Goal: Transaction & Acquisition: Obtain resource

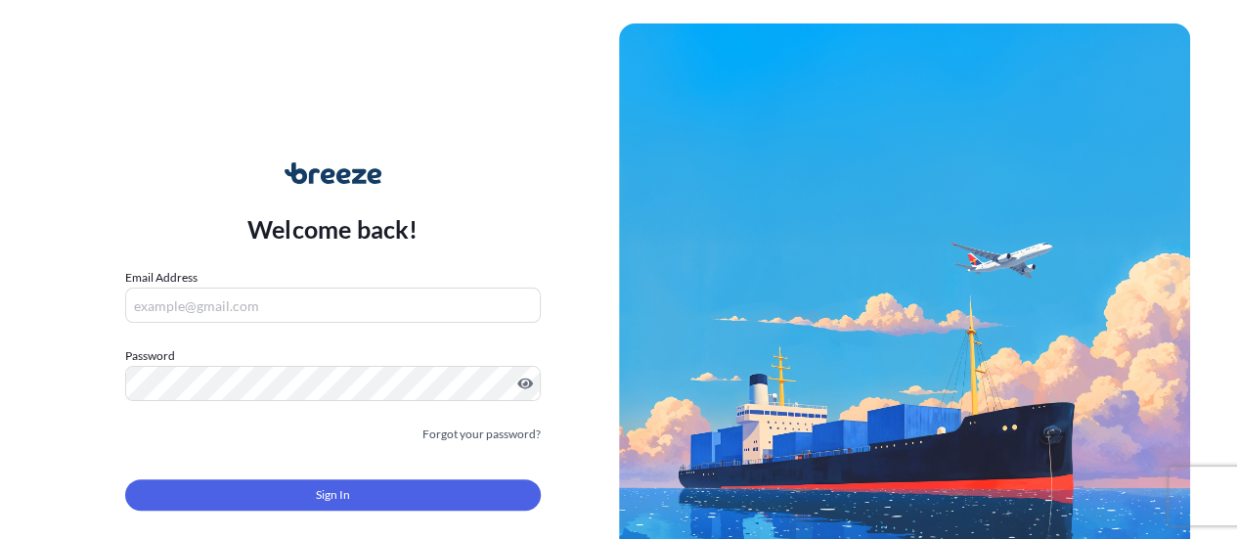
type input "[EMAIL_ADDRESS][DOMAIN_NAME]"
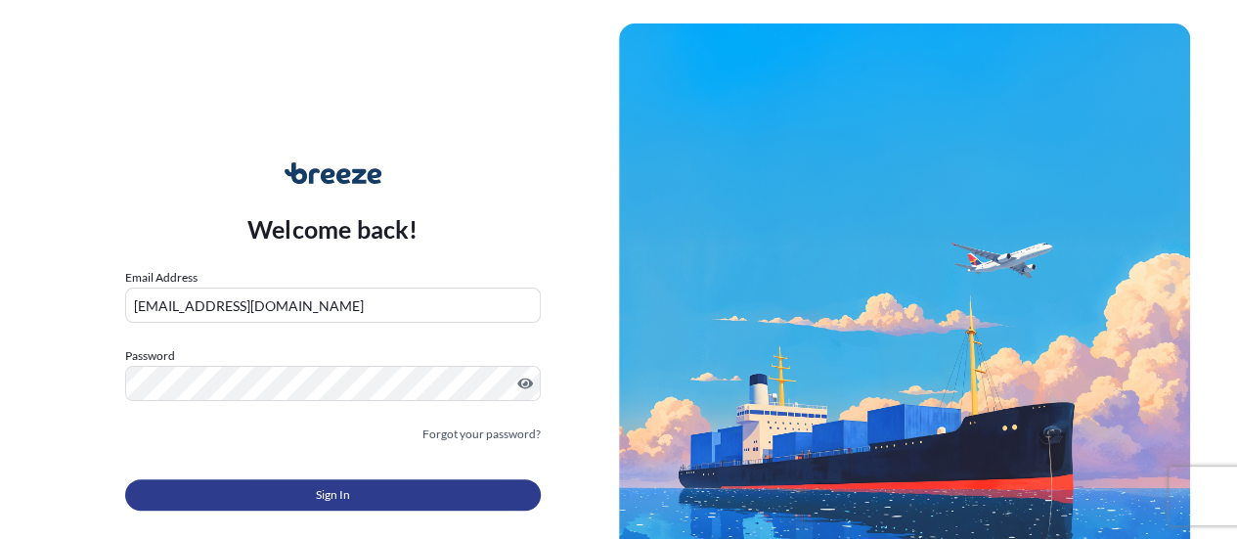
click at [325, 486] on span "Sign In" at bounding box center [333, 495] width 34 height 20
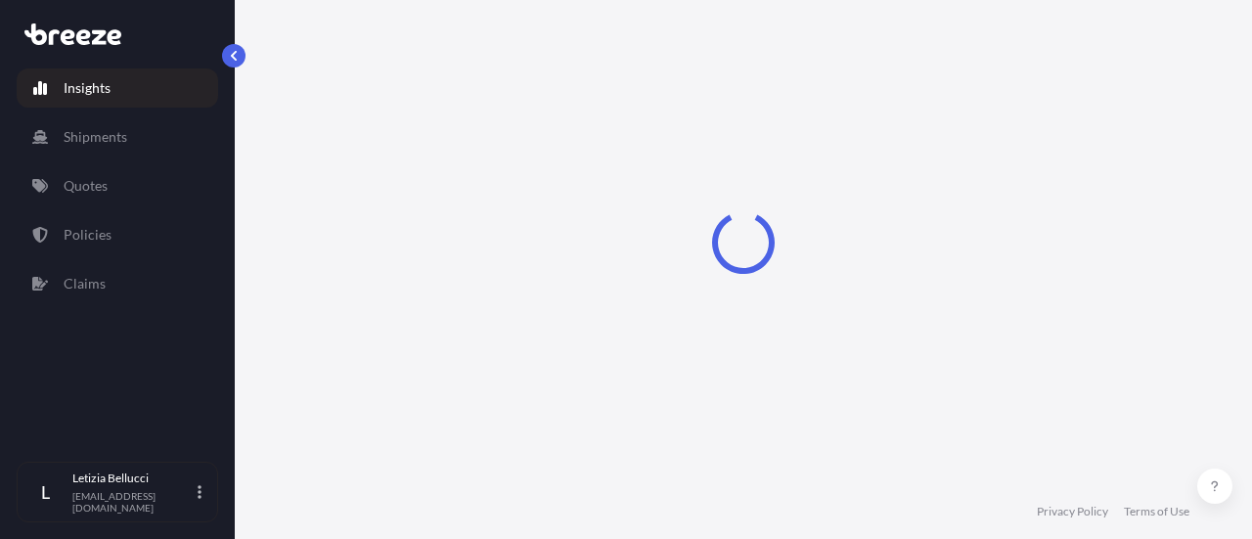
select select "2025"
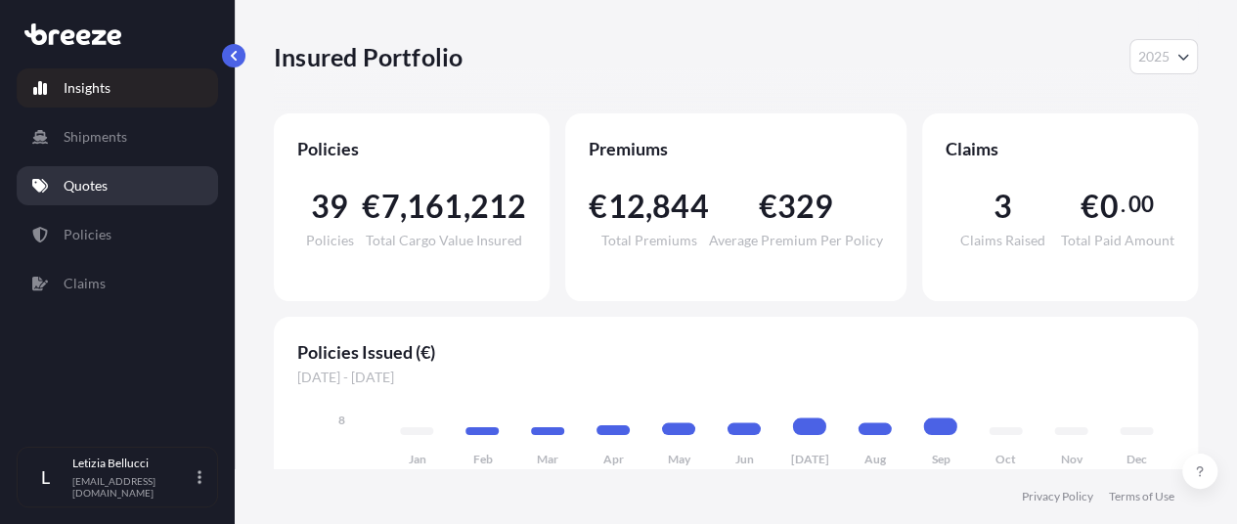
click at [111, 199] on link "Quotes" at bounding box center [117, 185] width 201 height 39
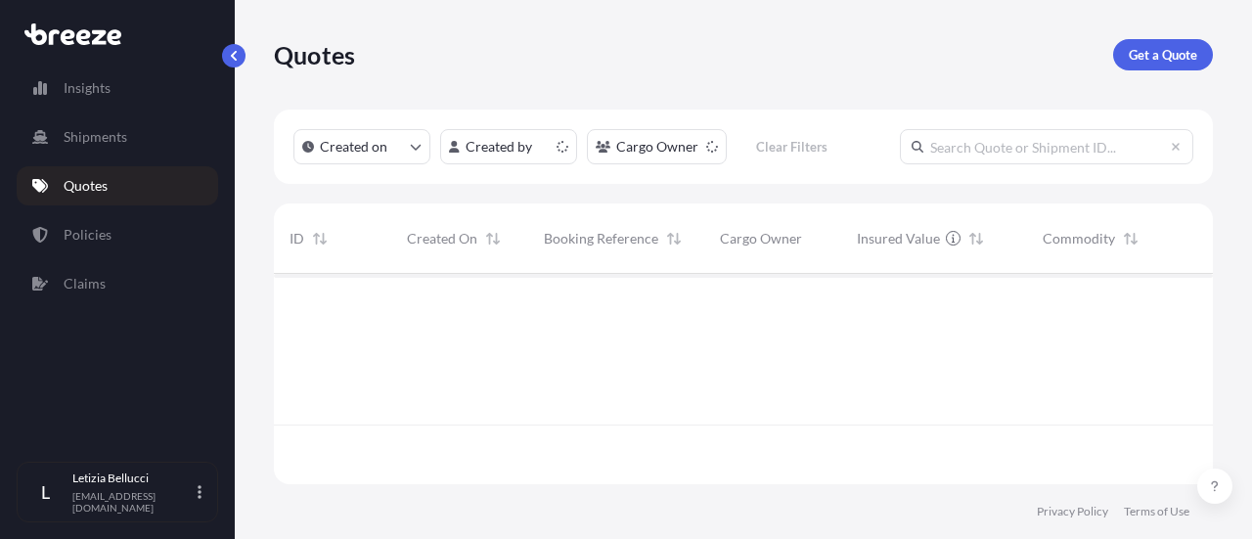
scroll to position [206, 923]
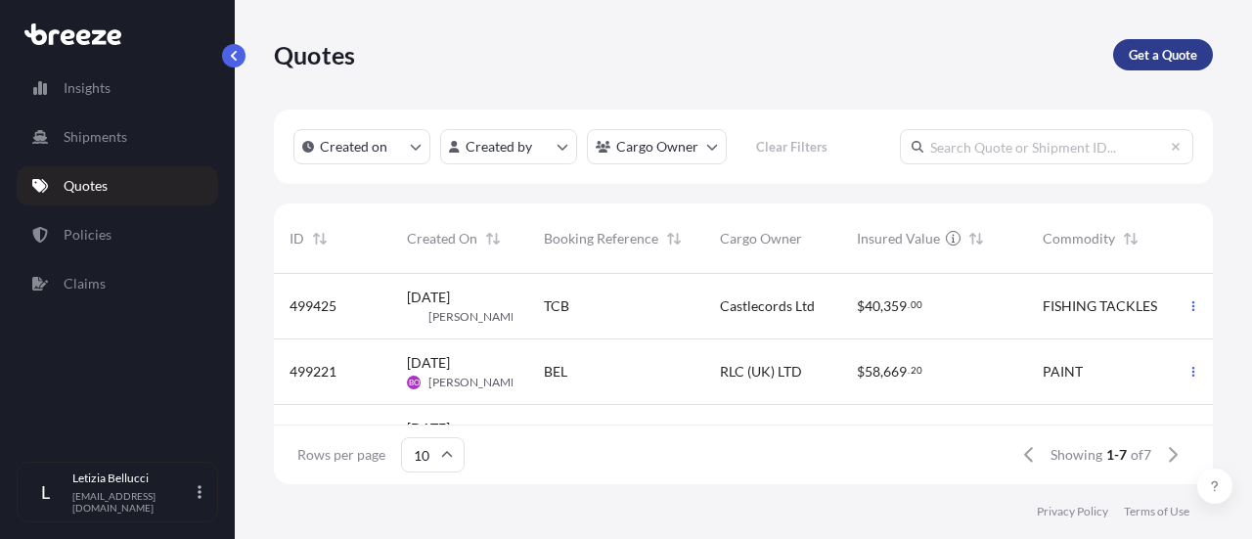
click at [1146, 47] on p "Get a Quote" at bounding box center [1163, 55] width 68 height 20
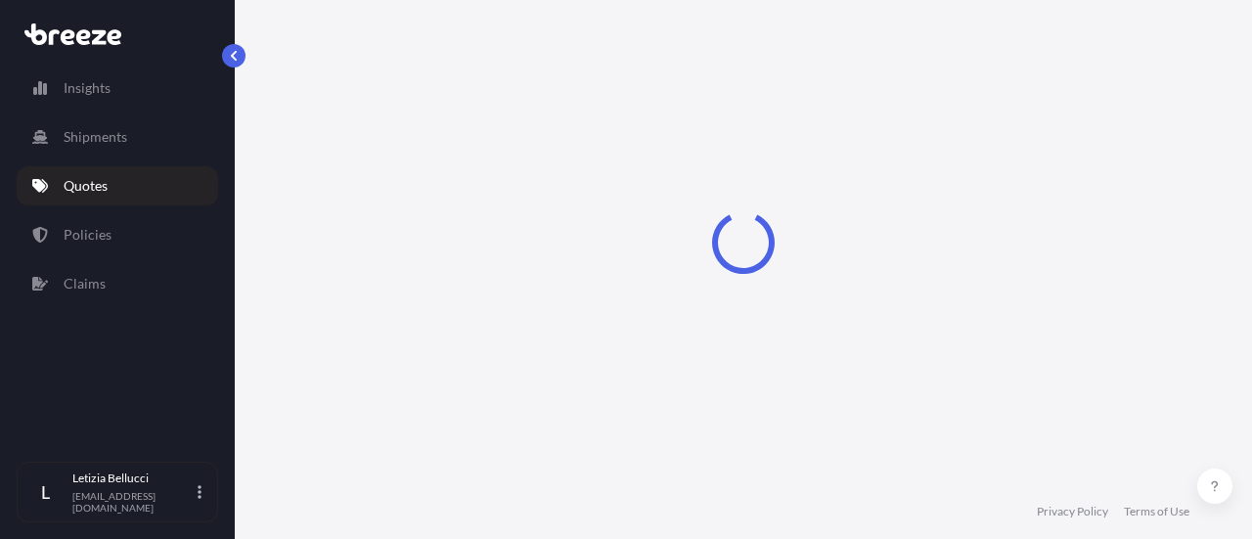
select select "Sea"
select select "1"
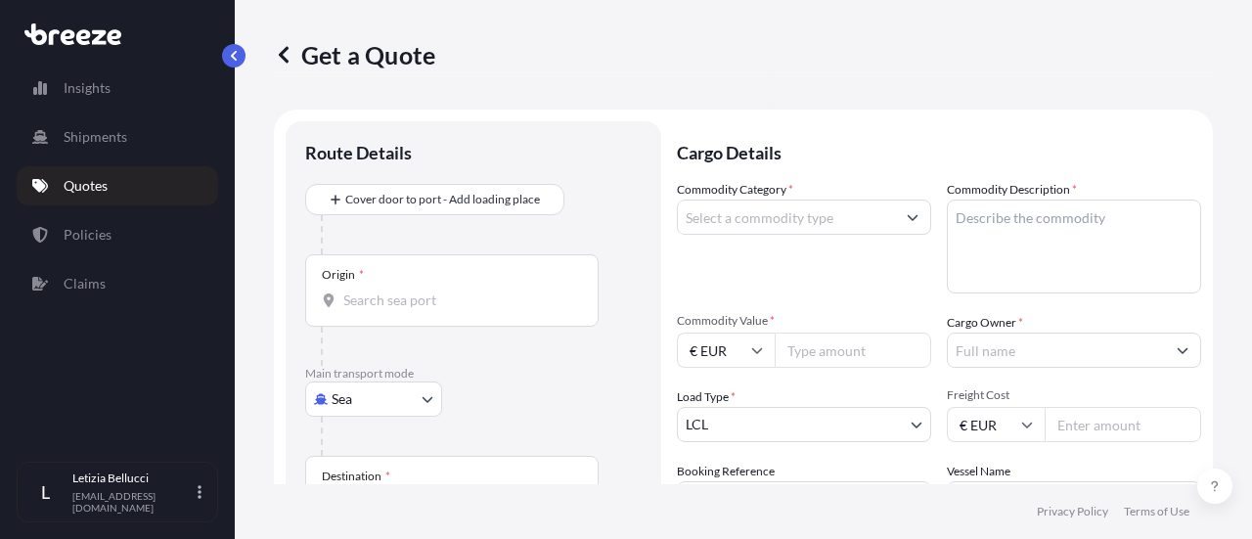
scroll to position [31, 0]
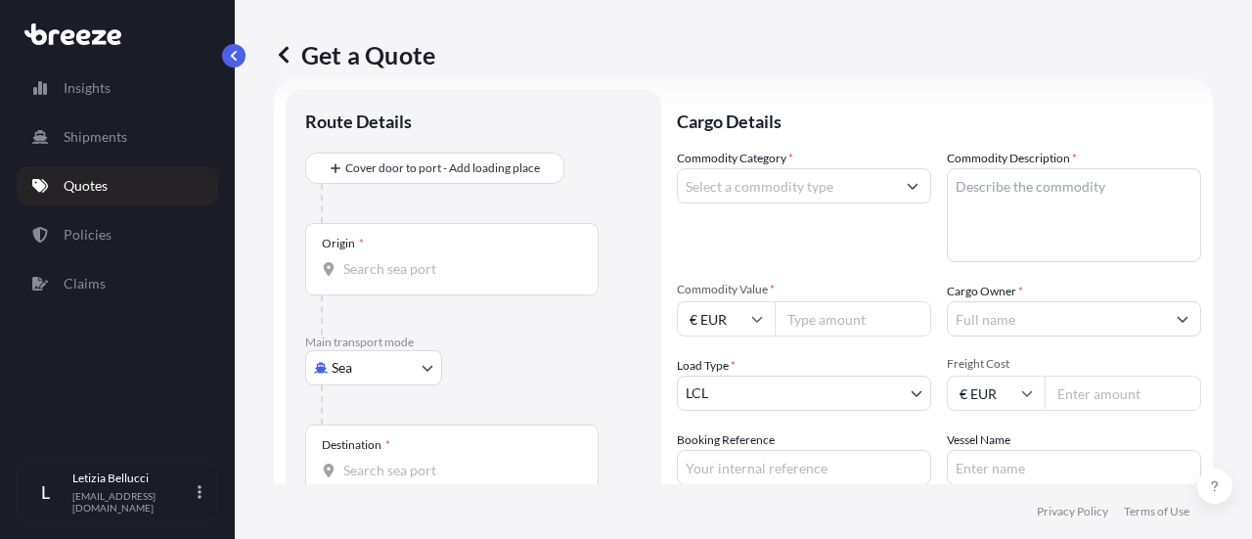
click at [473, 273] on input "Origin *" at bounding box center [458, 269] width 231 height 20
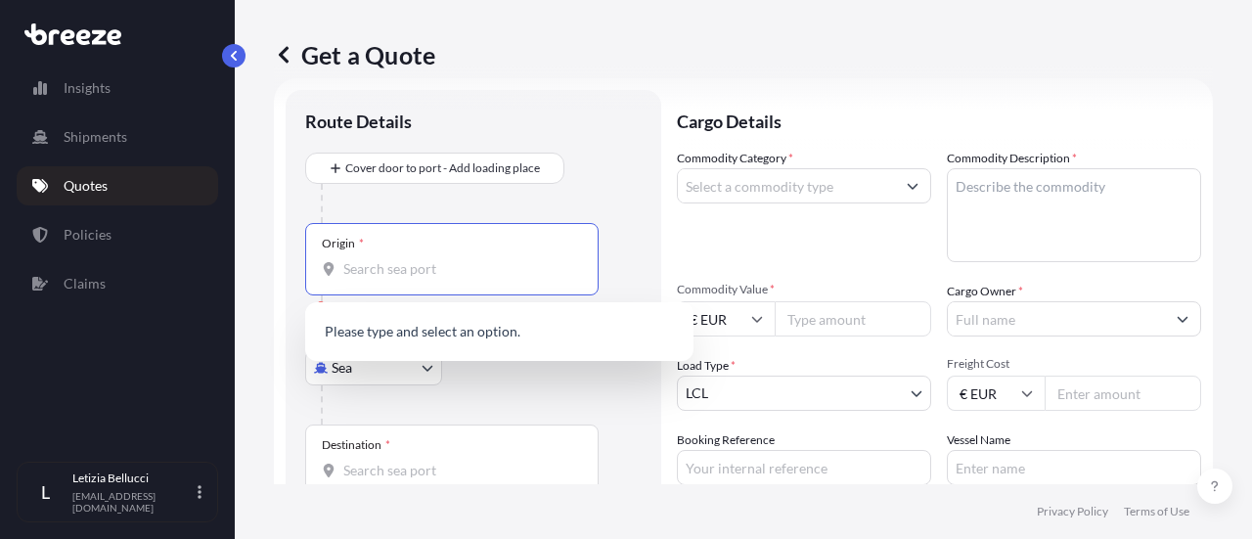
click at [389, 273] on input "Origin * Please select an origin" at bounding box center [458, 269] width 231 height 20
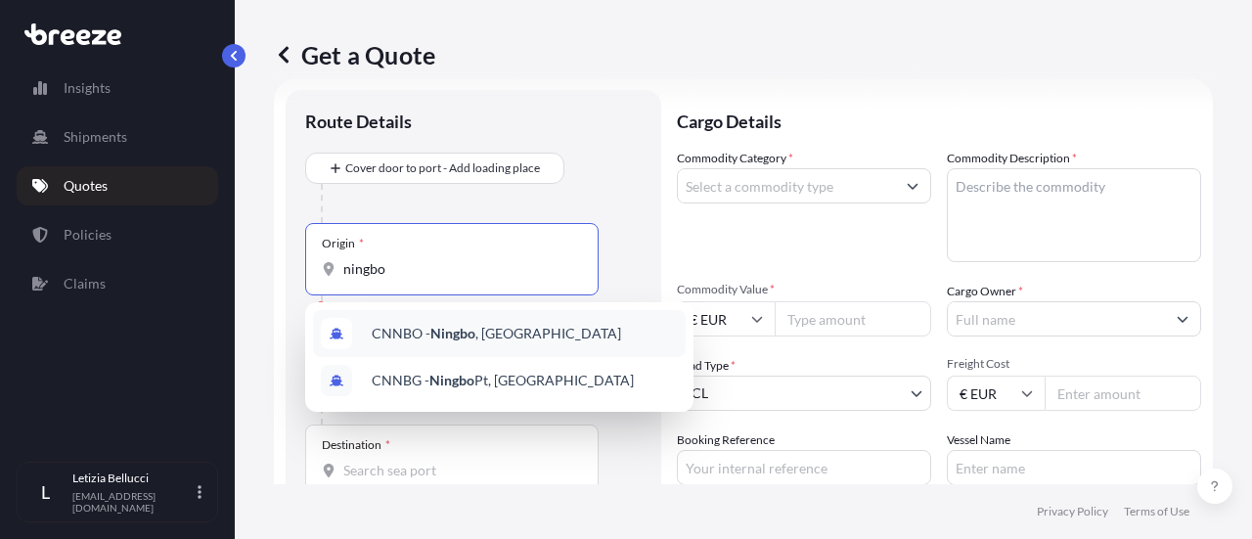
click at [412, 335] on span "CNNBO - Ningbo , [GEOGRAPHIC_DATA]" at bounding box center [496, 334] width 249 height 20
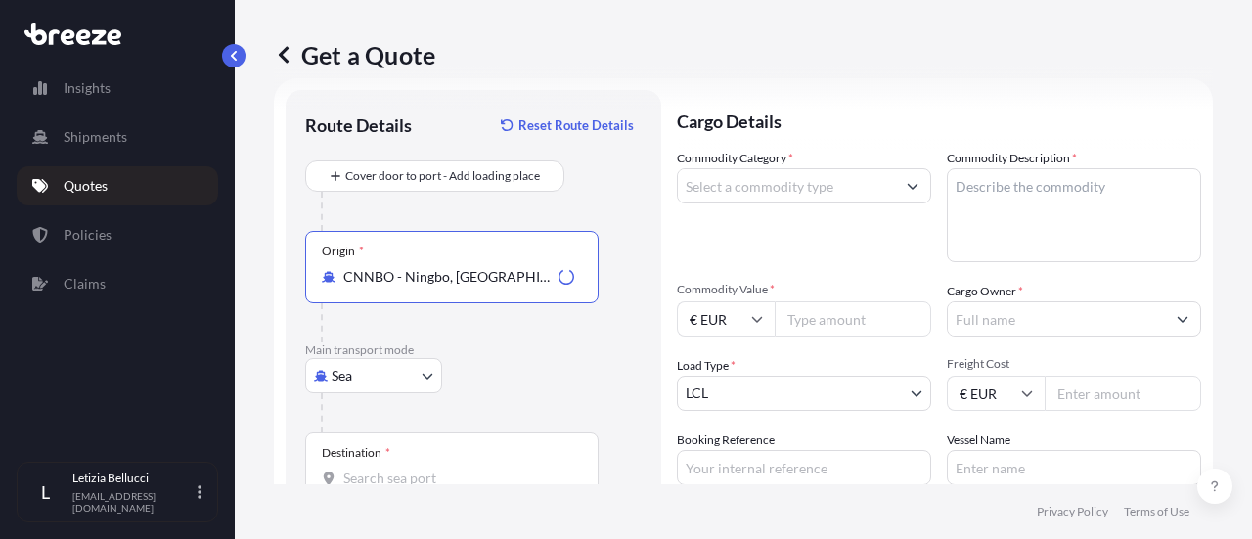
type input "CNNBO - Ningbo, [GEOGRAPHIC_DATA]"
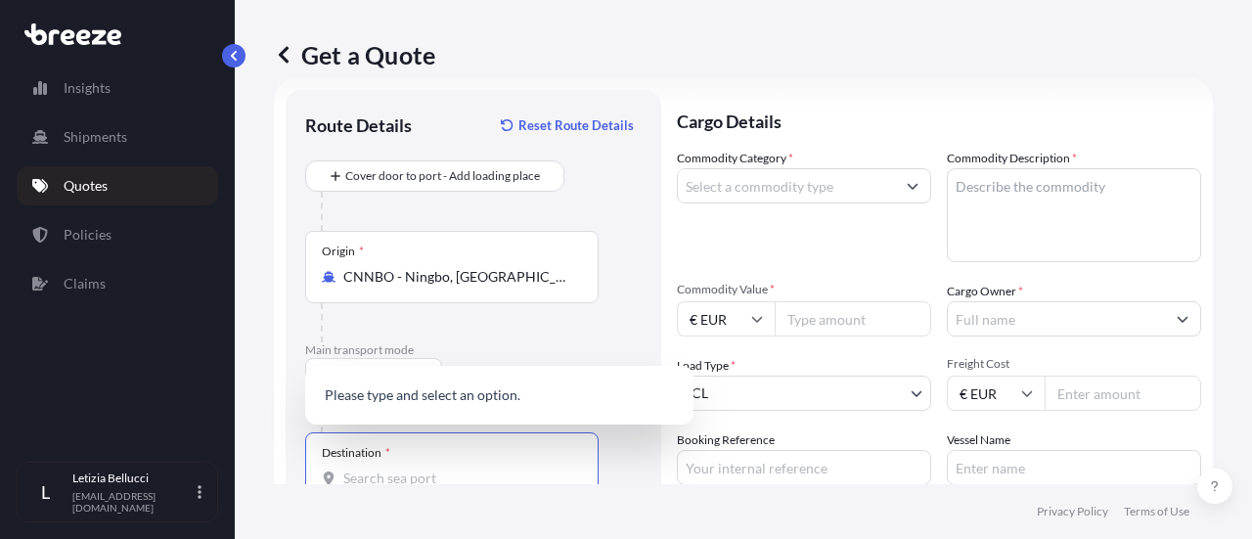
click at [373, 473] on input "Destination *" at bounding box center [458, 478] width 231 height 20
click at [444, 402] on div "IEORK - [GEOGRAPHIC_DATA] , [GEOGRAPHIC_DATA]" at bounding box center [499, 388] width 373 height 55
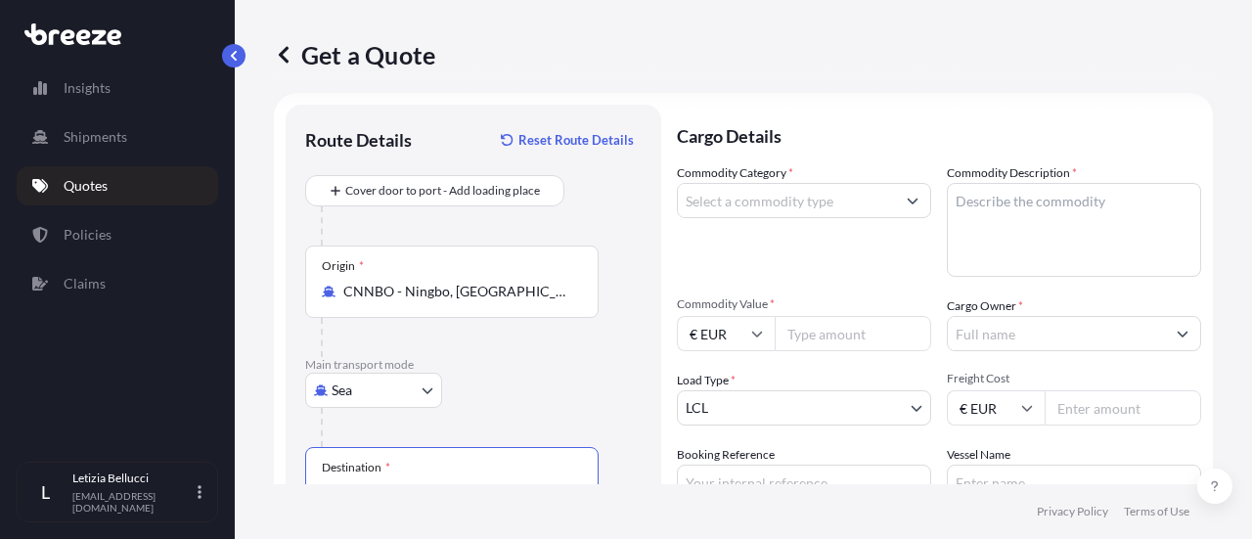
scroll to position [16, 0]
type input "IEORK - [GEOGRAPHIC_DATA], [GEOGRAPHIC_DATA]"
click at [744, 204] on input "Commodity Category *" at bounding box center [786, 201] width 217 height 35
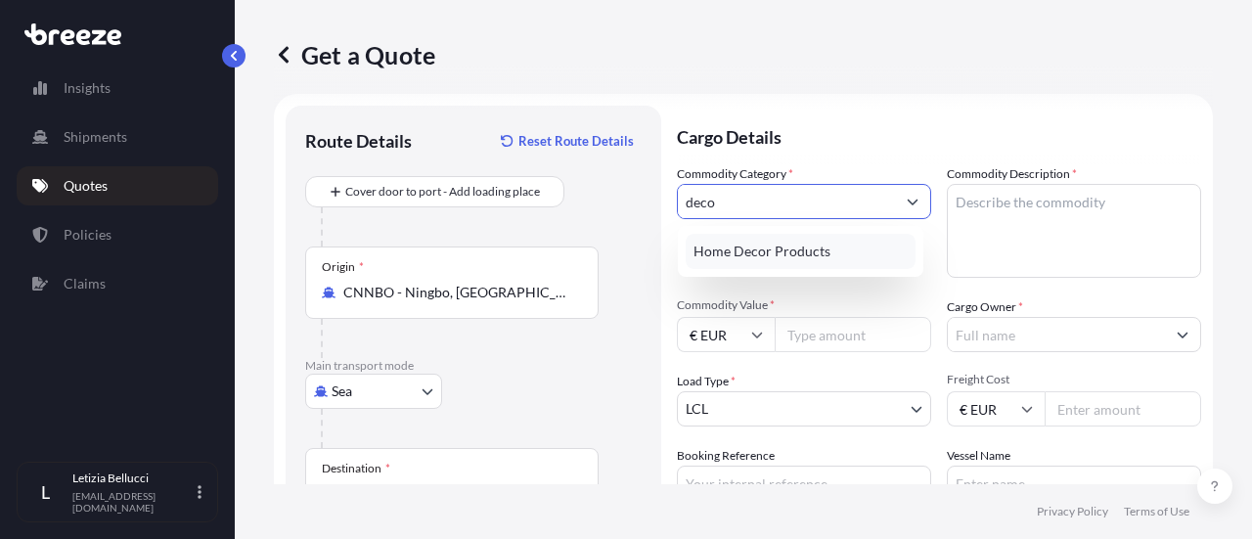
click at [772, 257] on div "Home Decor Products" at bounding box center [801, 251] width 230 height 35
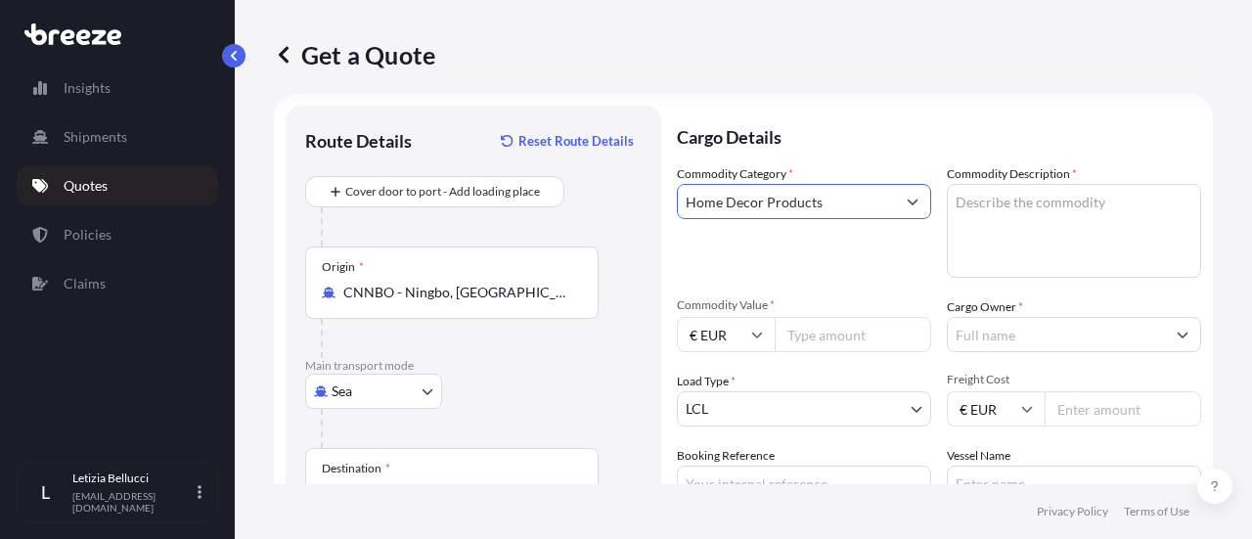
type input "Home Decor Products"
click at [1021, 218] on textarea "Commodity Description *" at bounding box center [1074, 231] width 254 height 94
paste textarea "CHRISTMAS DECORATION"
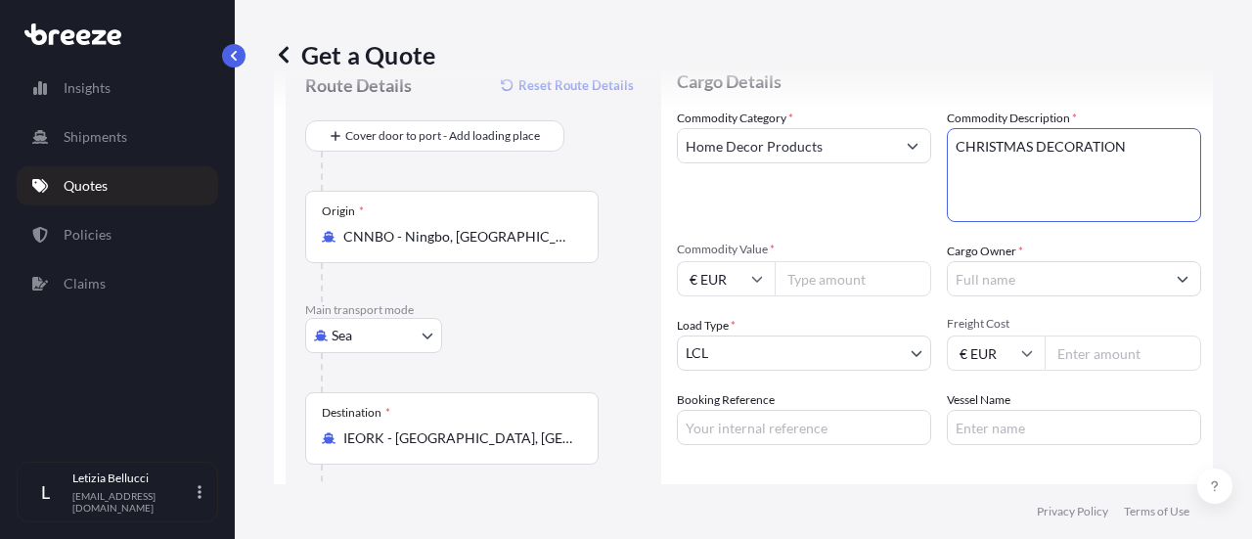
scroll to position [113, 0]
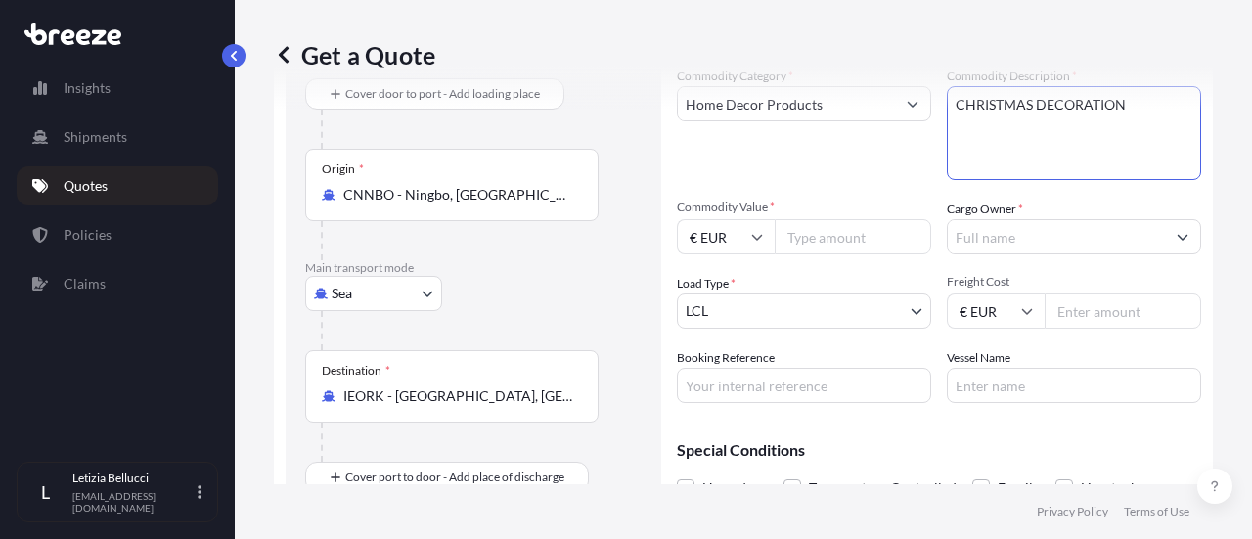
type textarea "CHRISTMAS DECORATION"
click at [760, 232] on icon at bounding box center [757, 237] width 12 height 12
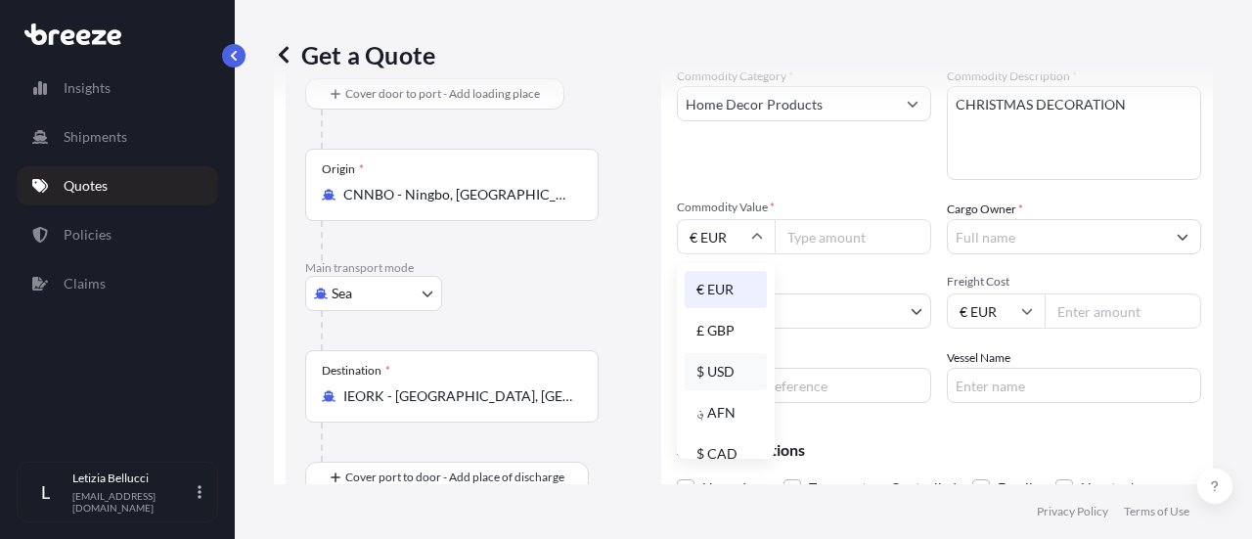
click at [710, 381] on div "$ USD" at bounding box center [726, 371] width 82 height 37
type input "$ USD"
click at [800, 240] on input "Commodity Value *" at bounding box center [853, 236] width 156 height 35
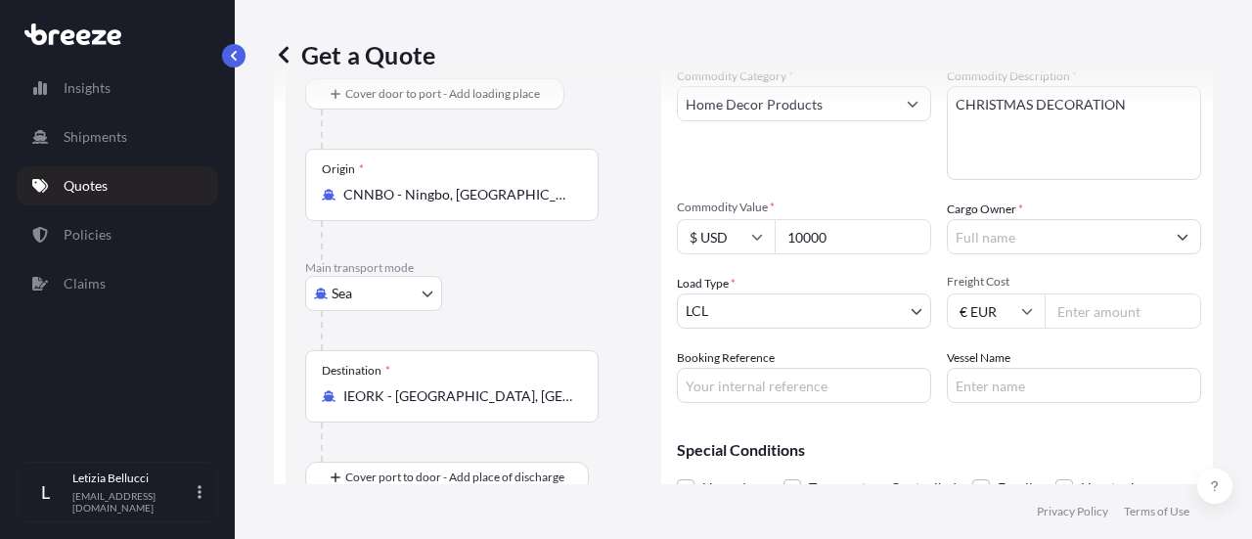
type input "10000"
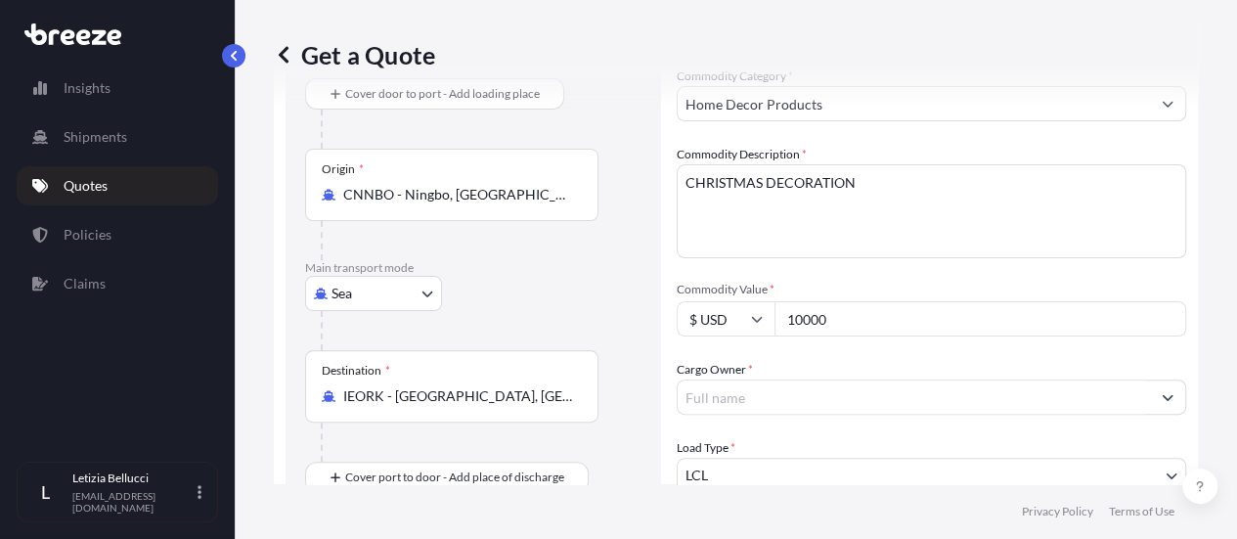
click at [1131, 379] on input "Cargo Owner *" at bounding box center [914, 396] width 472 height 35
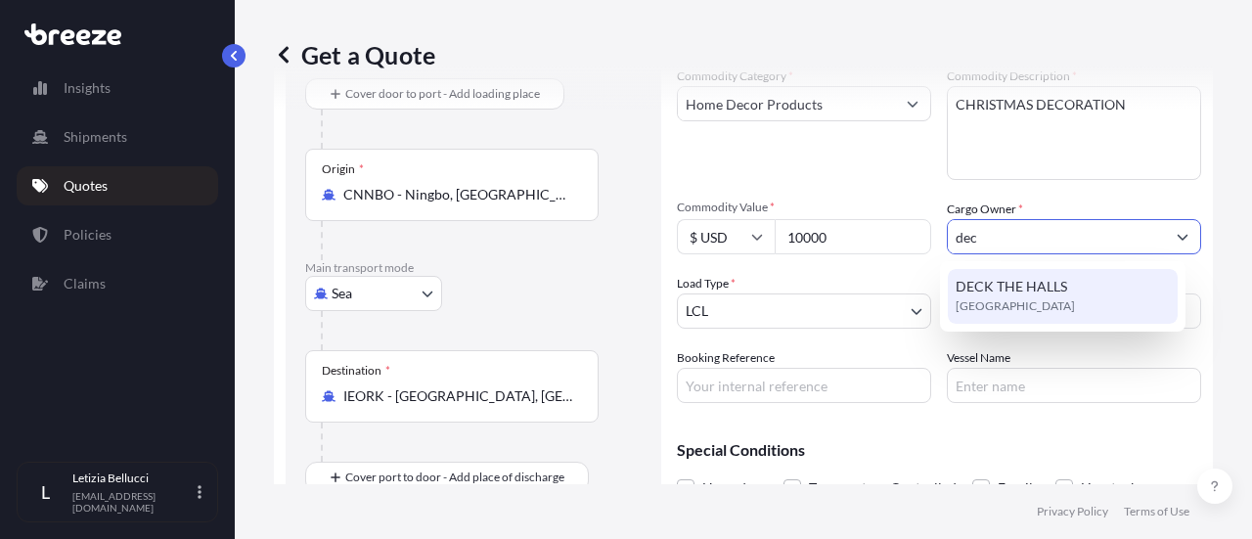
click at [1043, 281] on span "DECK THE HALLS" at bounding box center [1011, 287] width 111 height 20
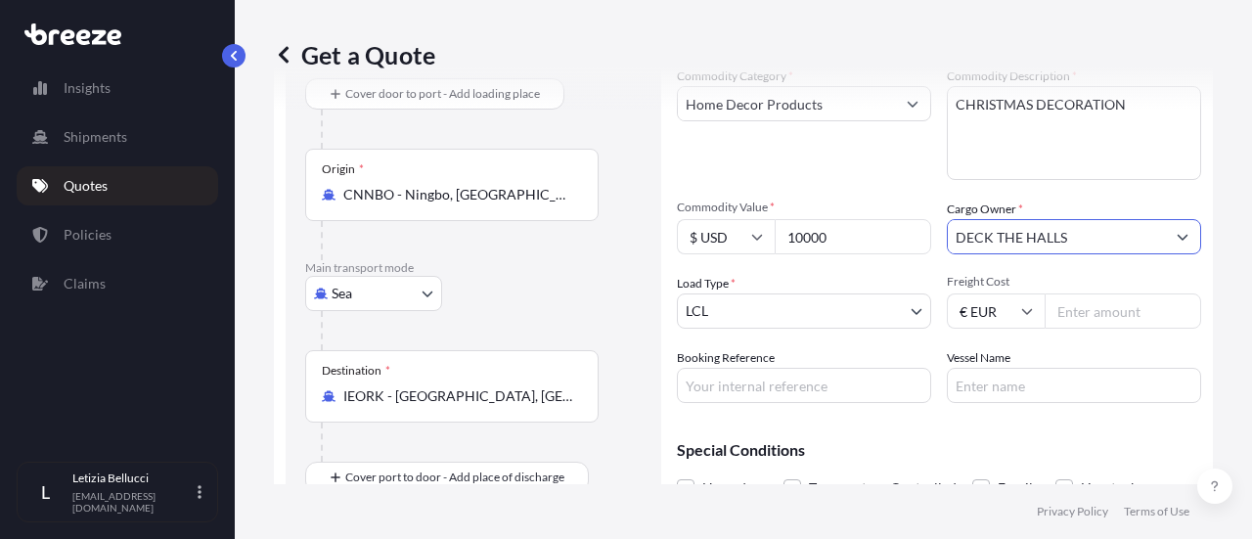
type input "DECK THE HALLS"
click at [823, 313] on body "9 options available. 1 option available. Insights Shipments Quotes Policies Cla…" at bounding box center [626, 269] width 1252 height 539
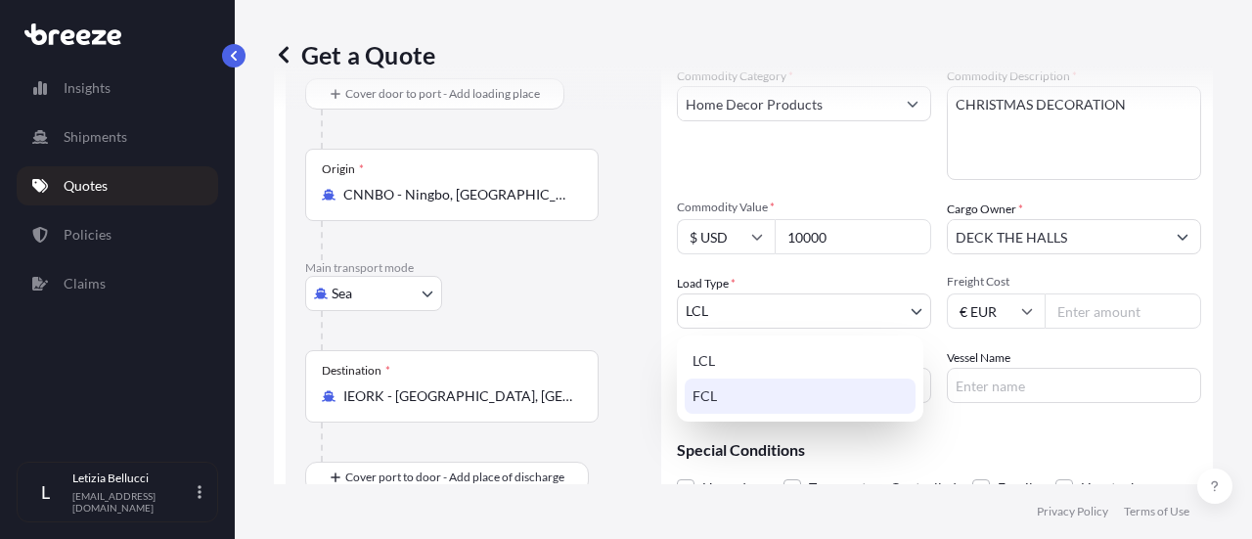
click at [773, 405] on div "FCL" at bounding box center [800, 395] width 231 height 35
select select "2"
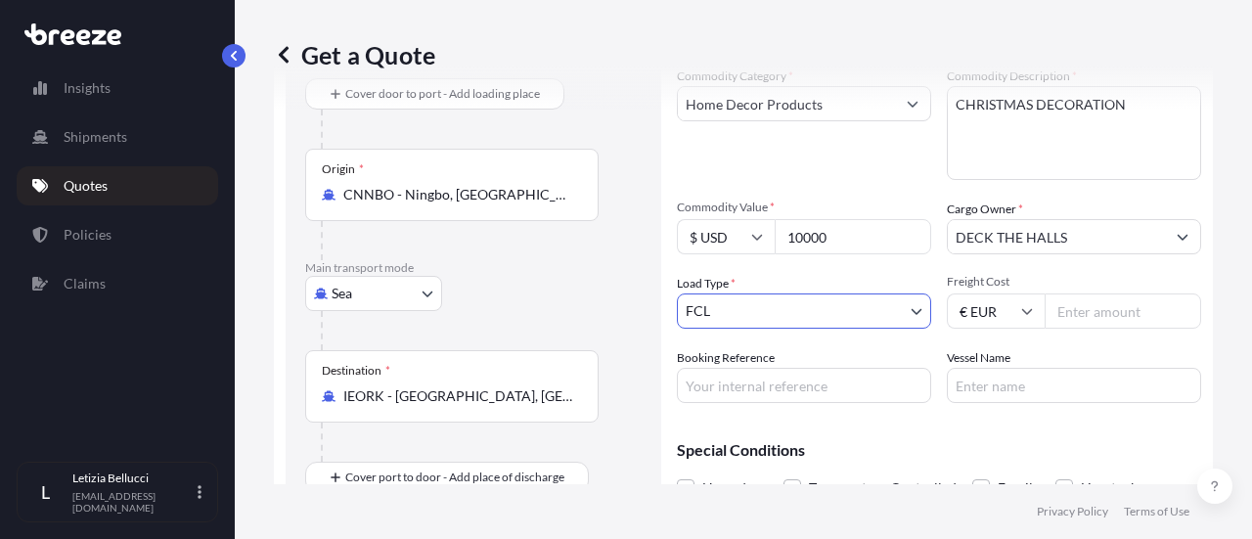
click at [1125, 320] on input "Freight Cost" at bounding box center [1123, 310] width 156 height 35
click at [1025, 309] on icon at bounding box center [1027, 311] width 12 height 12
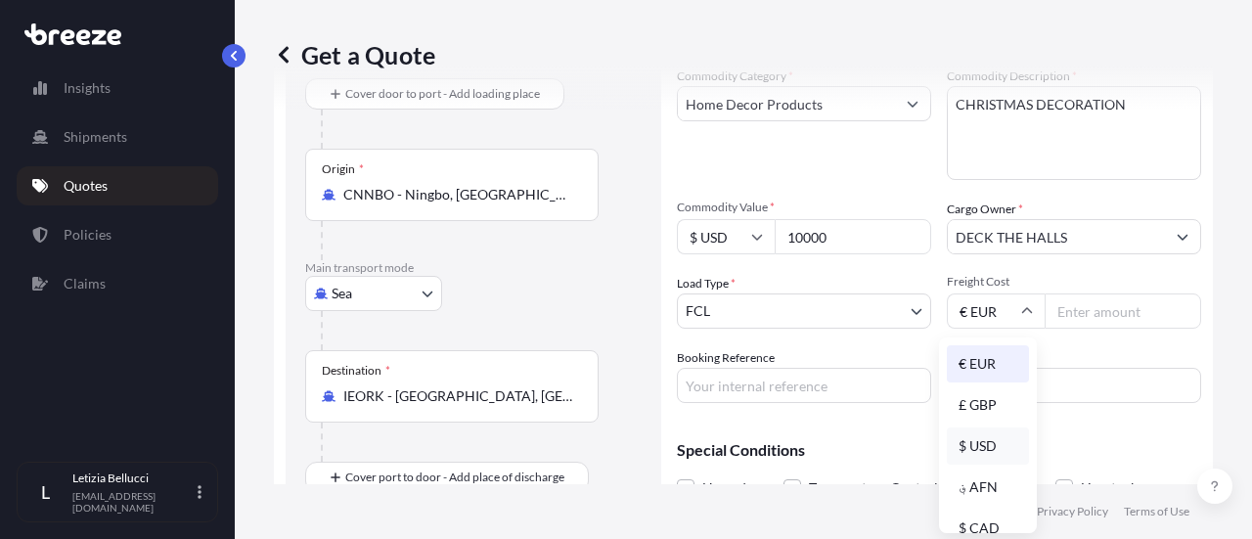
click at [992, 439] on div "$ USD" at bounding box center [988, 445] width 82 height 37
type input "$ USD"
click at [1079, 316] on input "Freight Cost" at bounding box center [1123, 310] width 156 height 35
type input "1"
type input "1700"
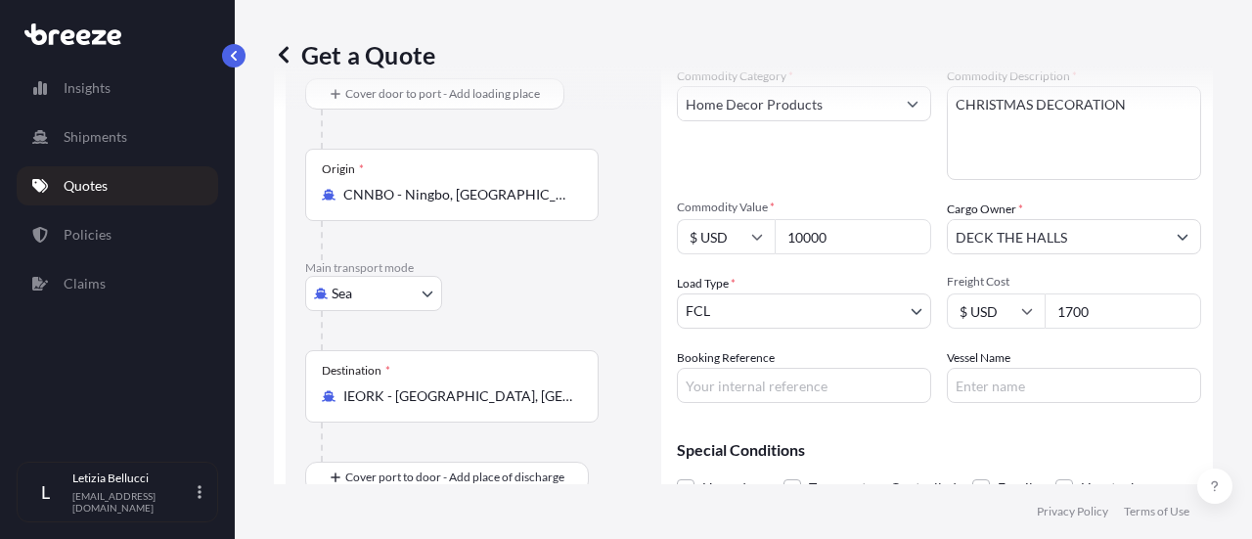
click at [758, 379] on input "Booking Reference" at bounding box center [804, 385] width 254 height 35
type input "DSG1160C"
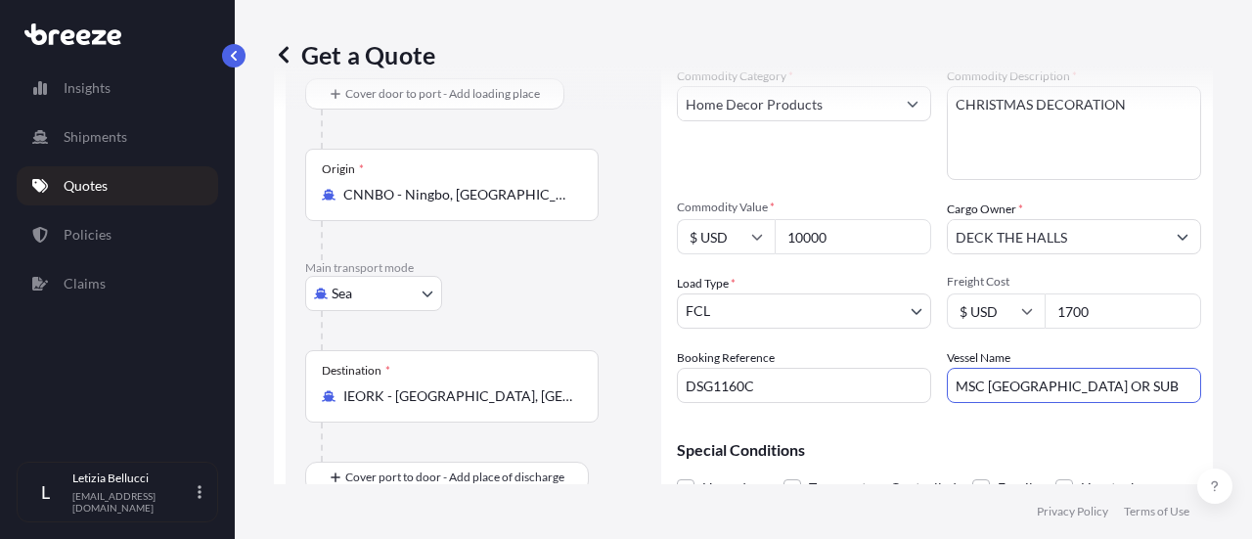
type input "MSC [GEOGRAPHIC_DATA] OR SUB"
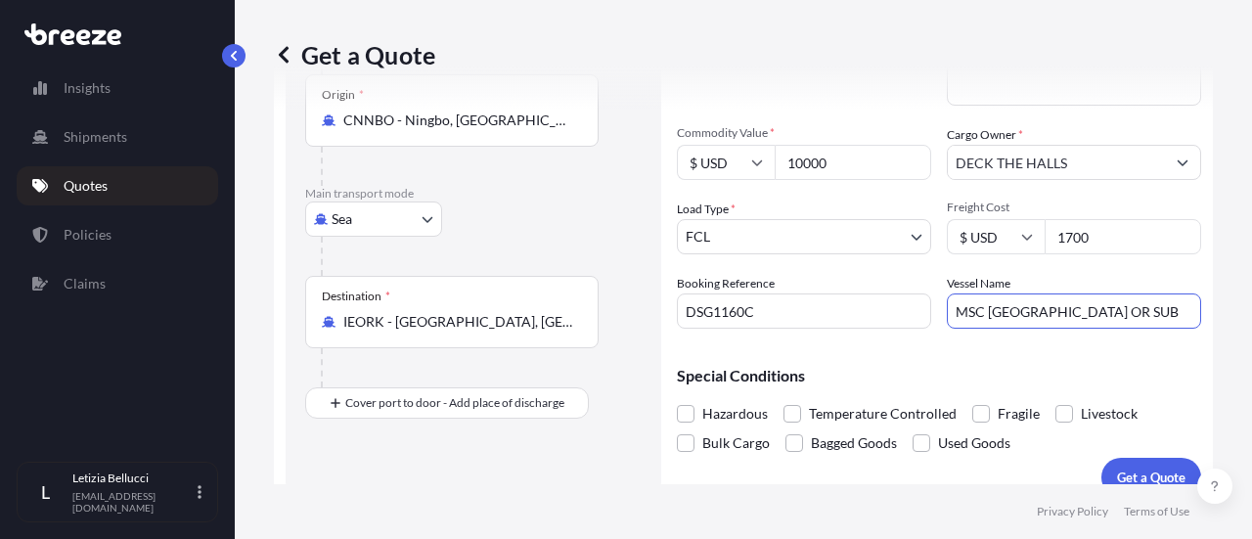
scroll to position [211, 0]
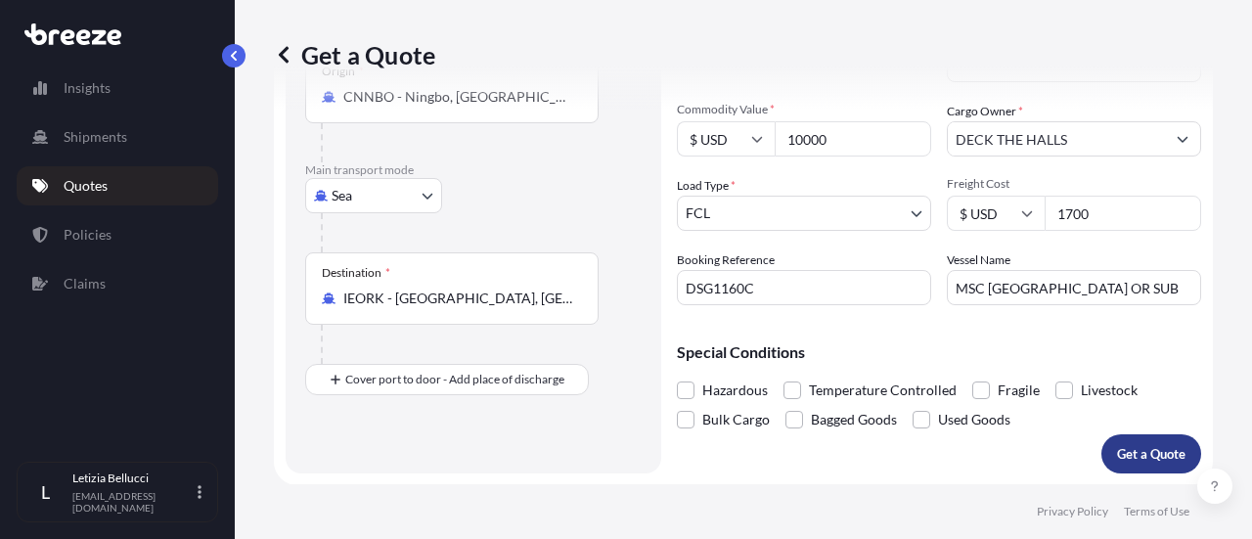
click at [1125, 449] on p "Get a Quote" at bounding box center [1151, 454] width 68 height 20
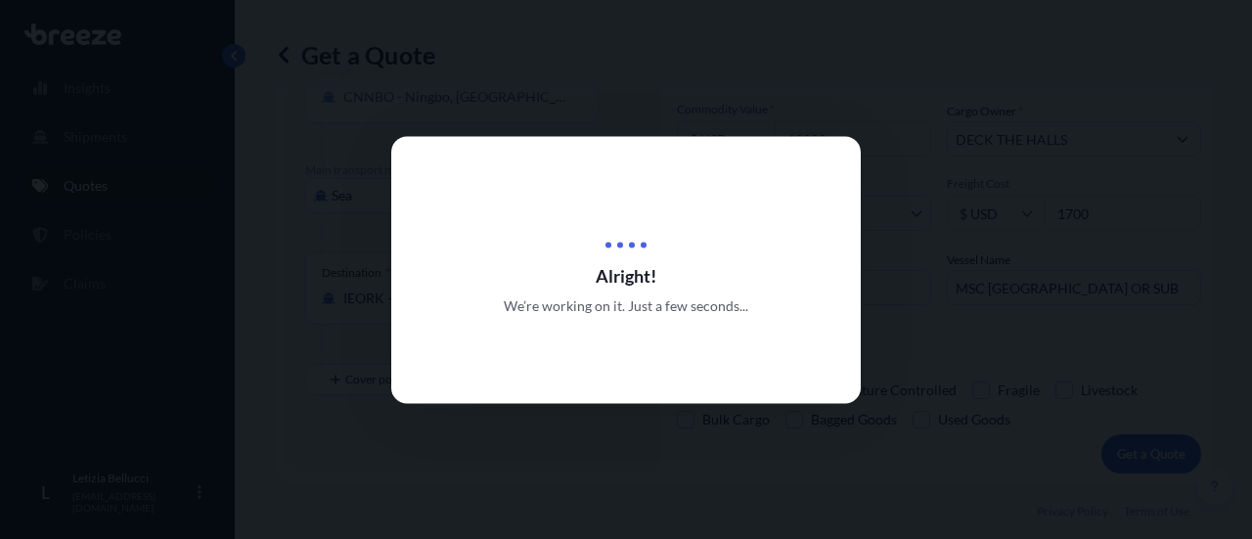
select select "Sea"
select select "2"
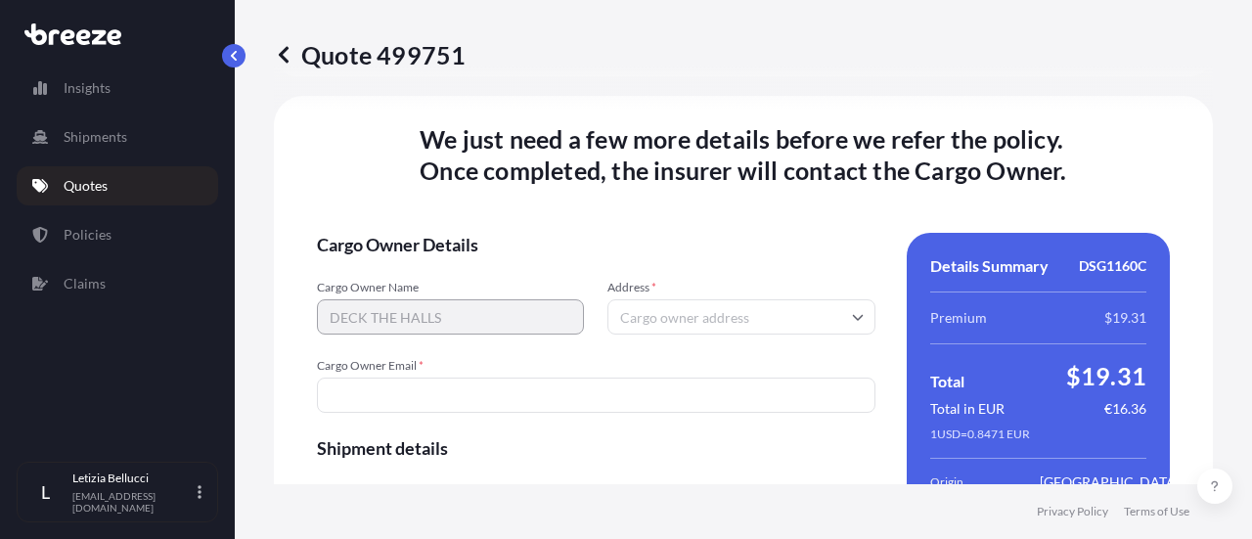
scroll to position [2505, 0]
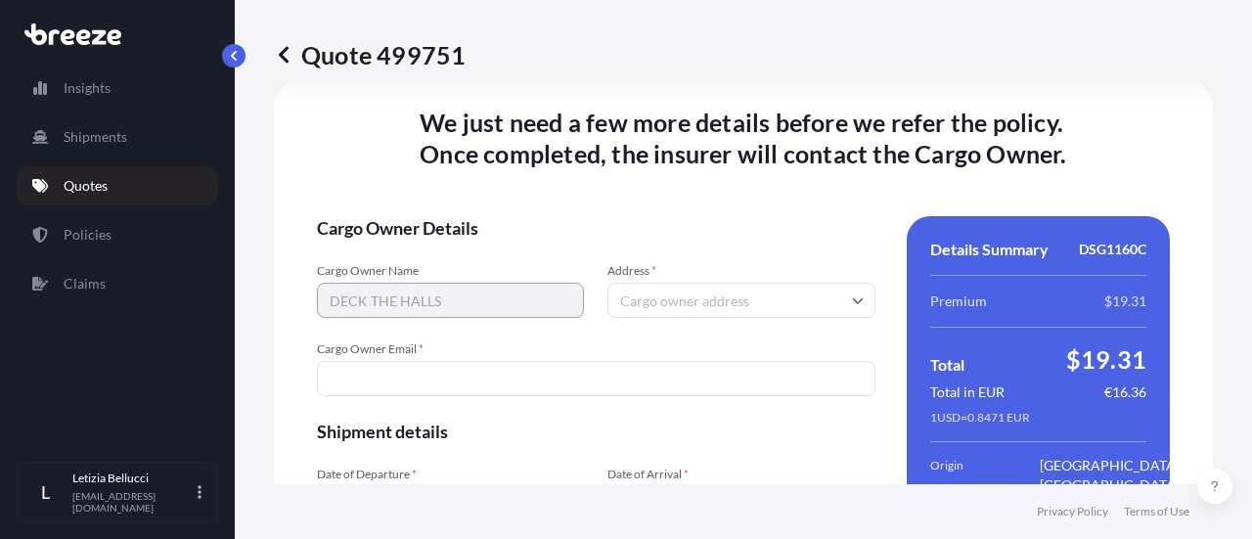
click at [663, 309] on input "Address *" at bounding box center [740, 300] width 267 height 35
paste input "KILLARNEY CO [PERSON_NAME] IRELAND [GEOGRAPHIC_DATA]"
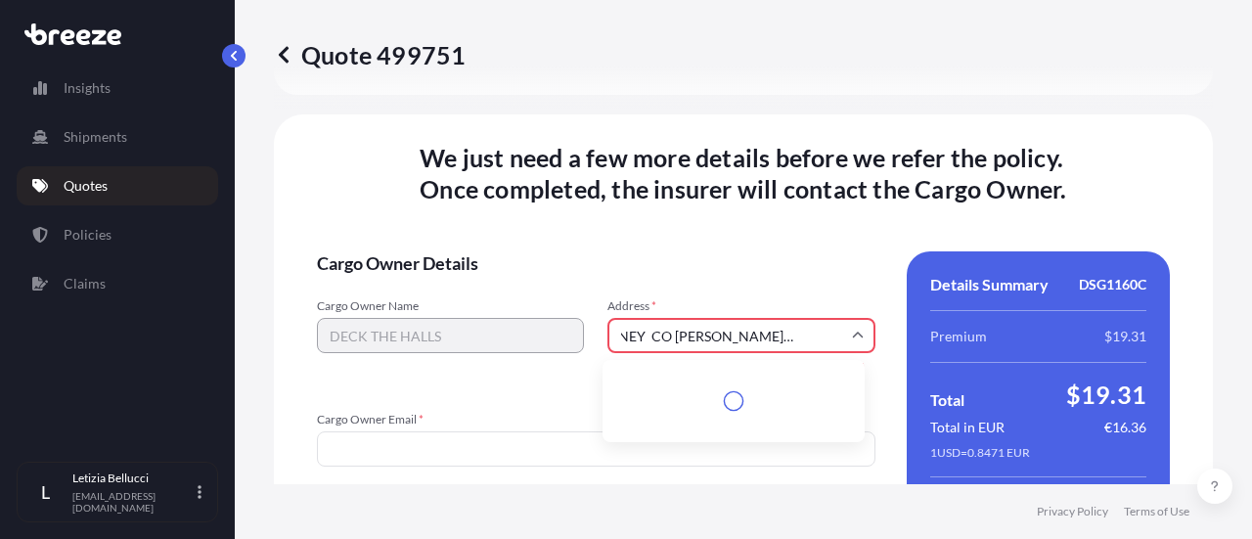
scroll to position [2540, 0]
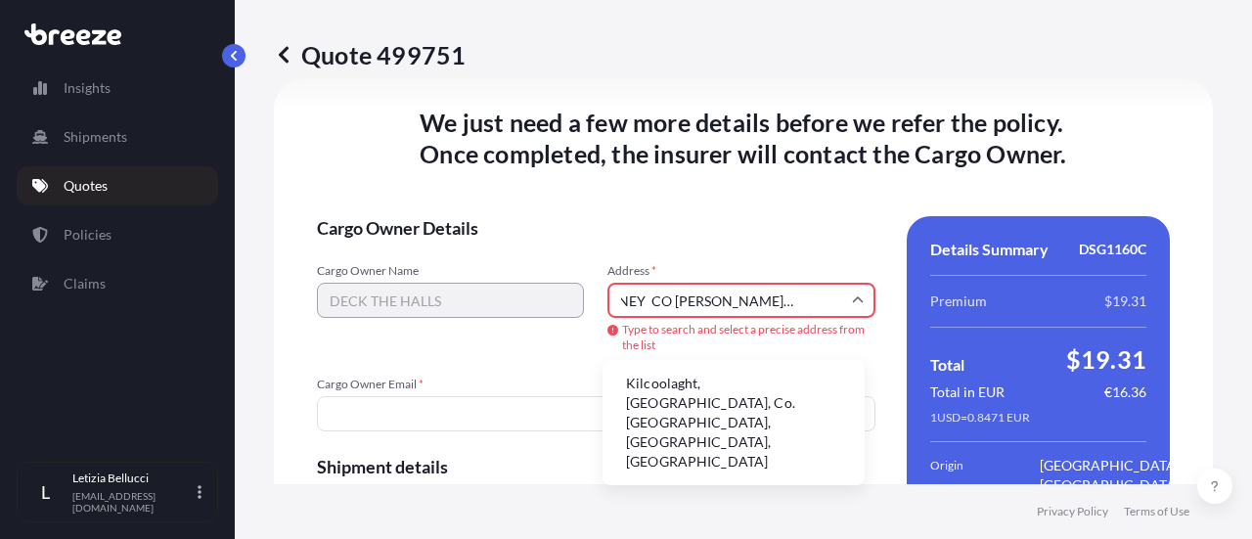
click at [714, 400] on li "Kilcoolaght, [GEOGRAPHIC_DATA], Co. [GEOGRAPHIC_DATA], [GEOGRAPHIC_DATA], [GEOG…" at bounding box center [733, 423] width 246 height 110
type input "Kilcoolaght, [GEOGRAPHIC_DATA], Co. [GEOGRAPHIC_DATA], [GEOGRAPHIC_DATA], [GEOG…"
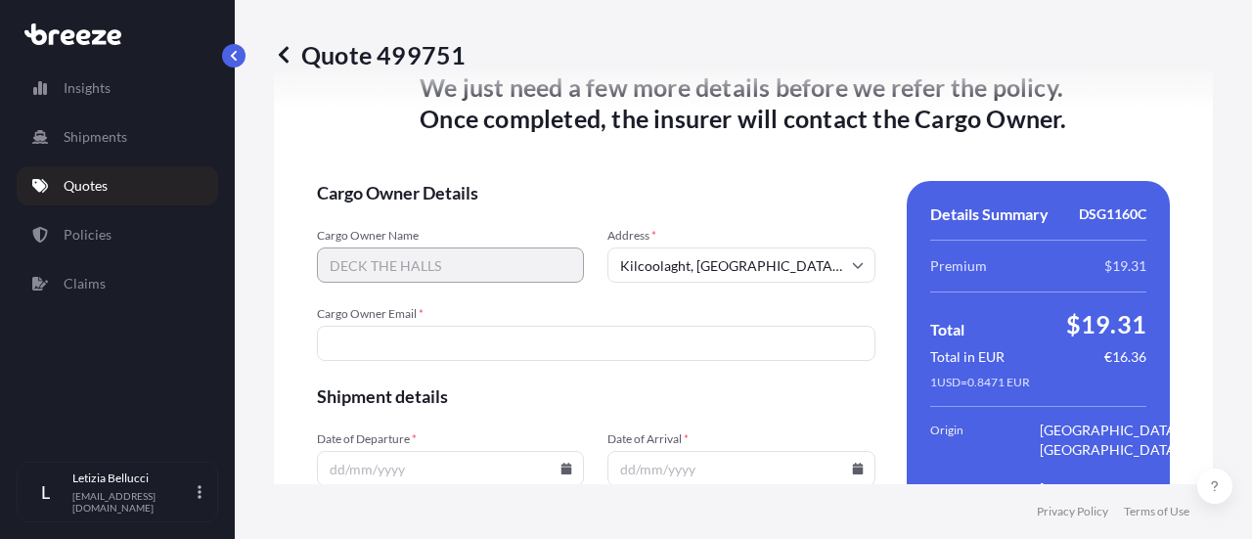
scroll to position [2505, 0]
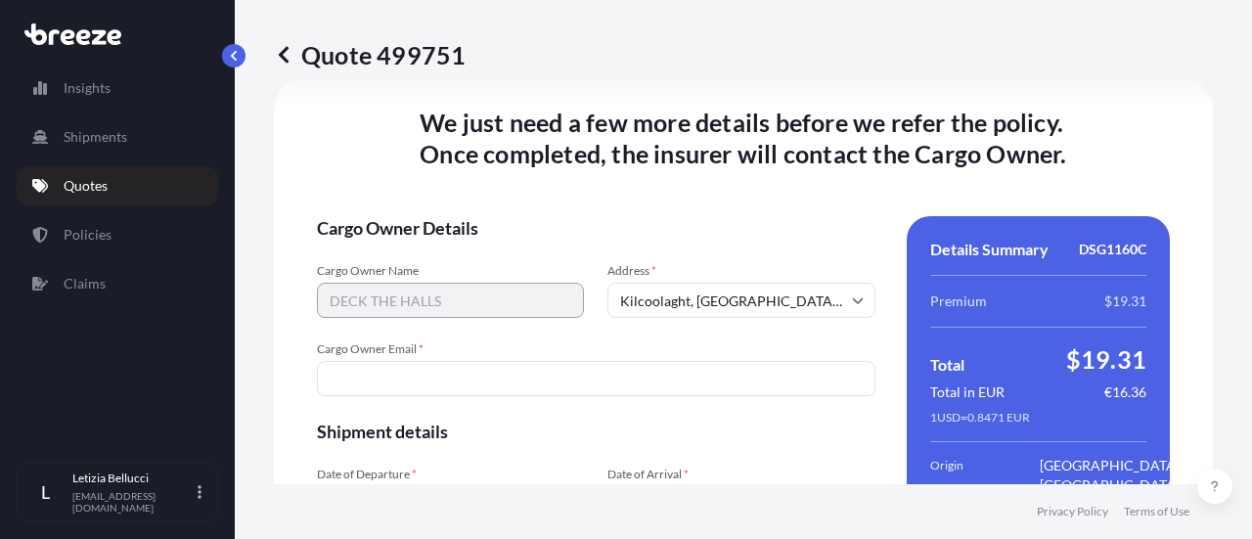
click at [389, 369] on input "Cargo Owner Email *" at bounding box center [596, 378] width 558 height 35
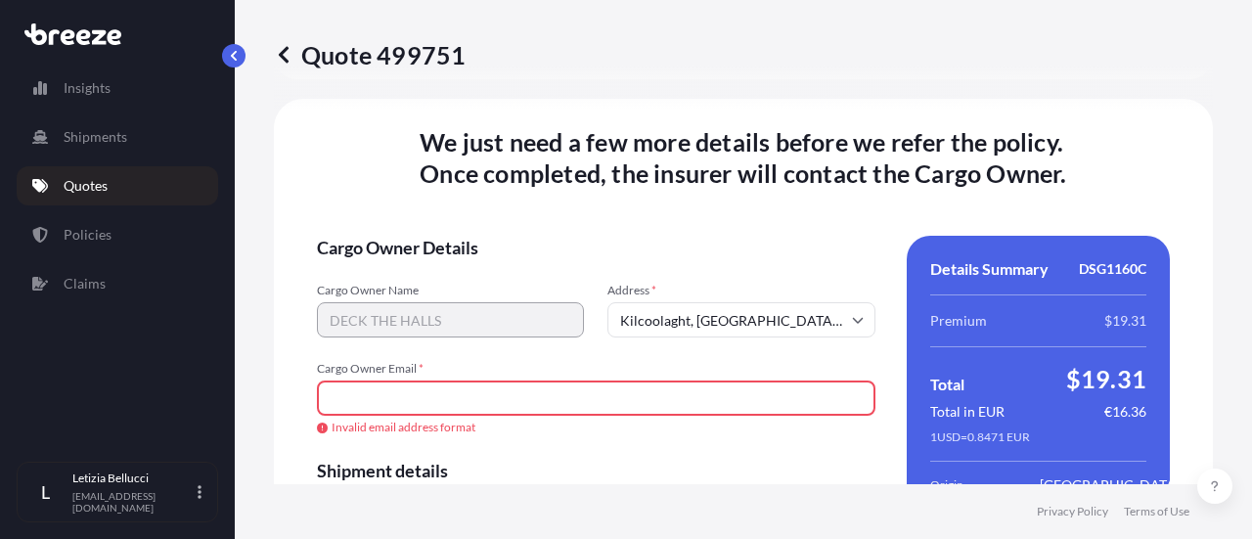
scroll to position [2524, 0]
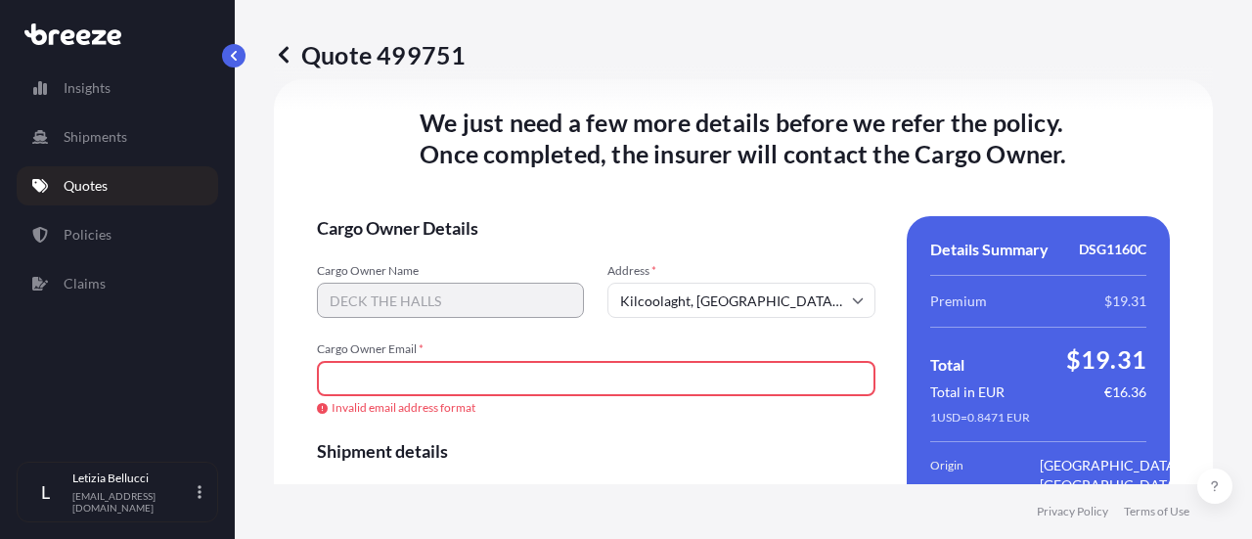
paste input "[PERSON_NAME][EMAIL_ADDRESS][DOMAIN_NAME]"
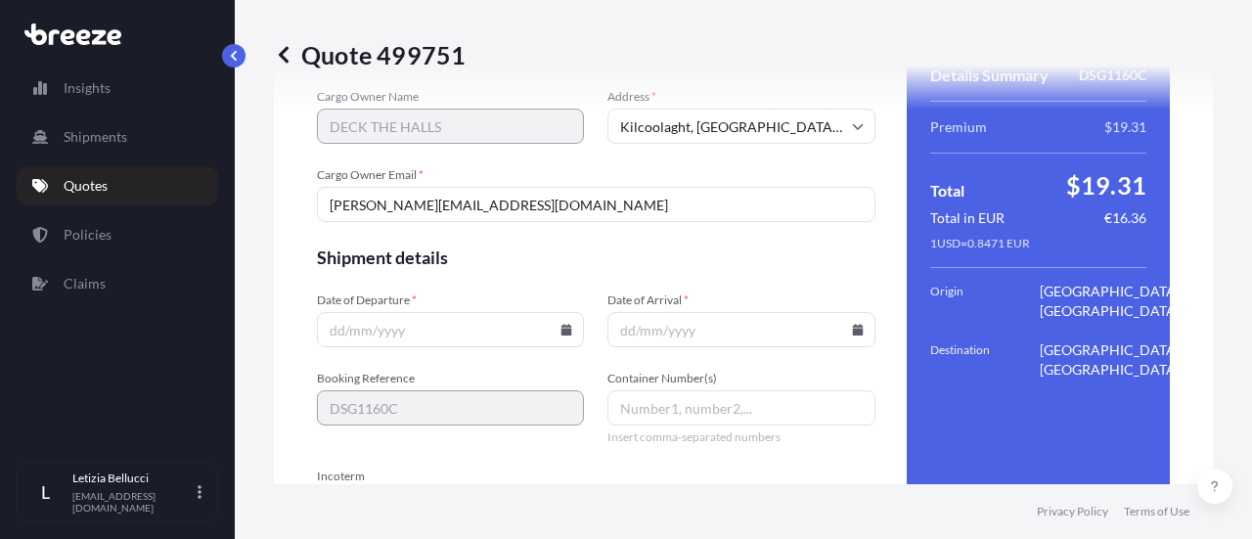
scroll to position [2720, 0]
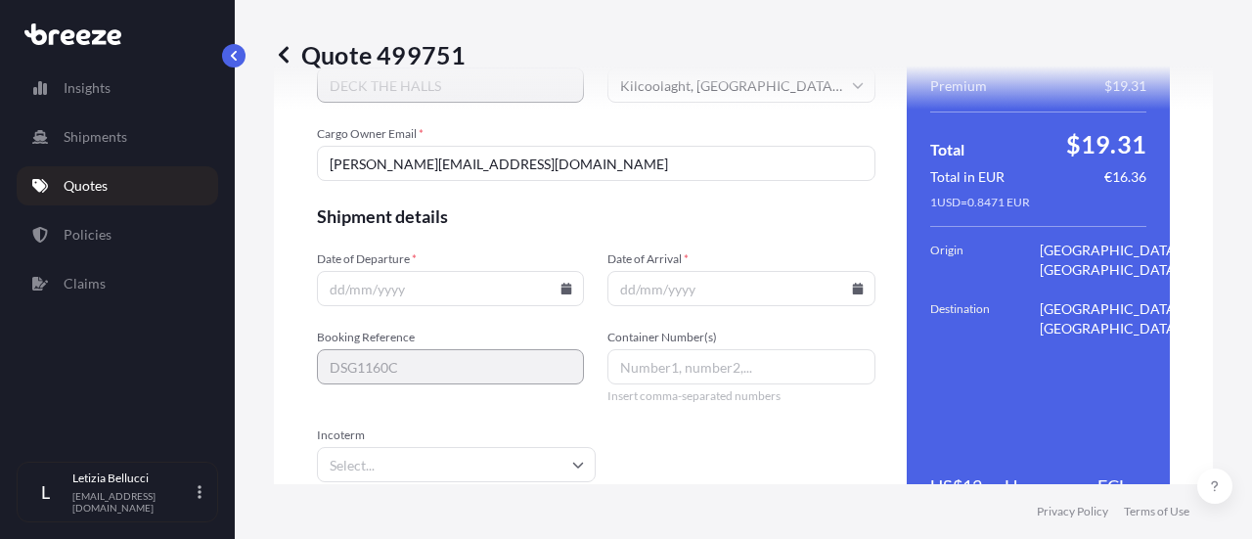
type input "[PERSON_NAME][EMAIL_ADDRESS][DOMAIN_NAME]"
click at [342, 289] on input "Date of Departure *" at bounding box center [450, 288] width 267 height 35
type input "[DATE]"
click at [746, 371] on input "Container Number(s)" at bounding box center [740, 366] width 267 height 35
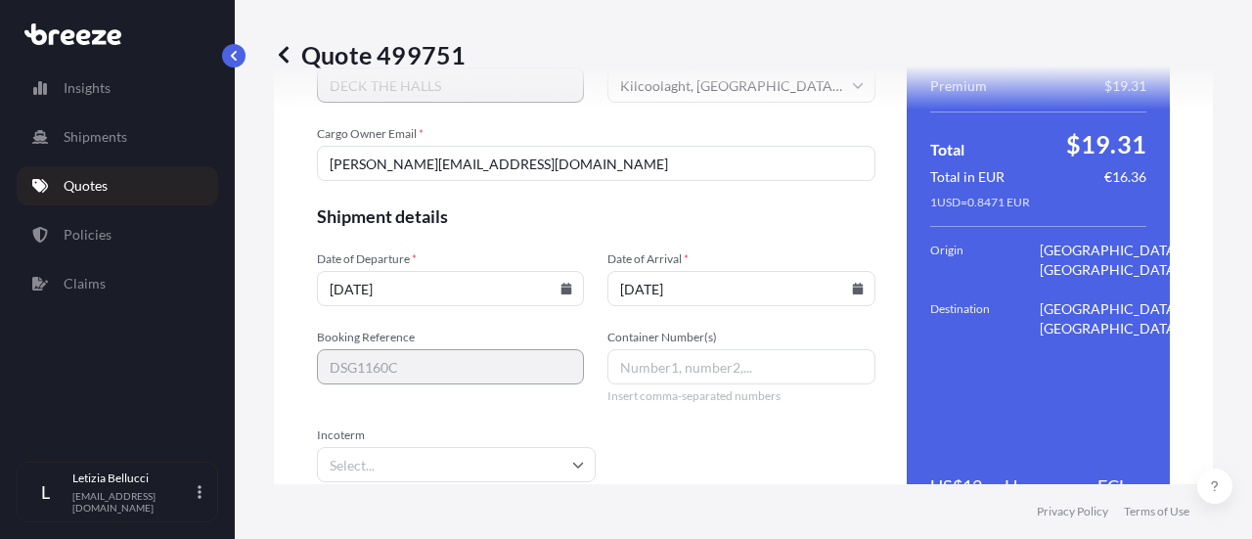
paste input "MSBU3225298"
type input "MSBU3225298"
click at [396, 455] on input "Incoterm" at bounding box center [456, 464] width 279 height 35
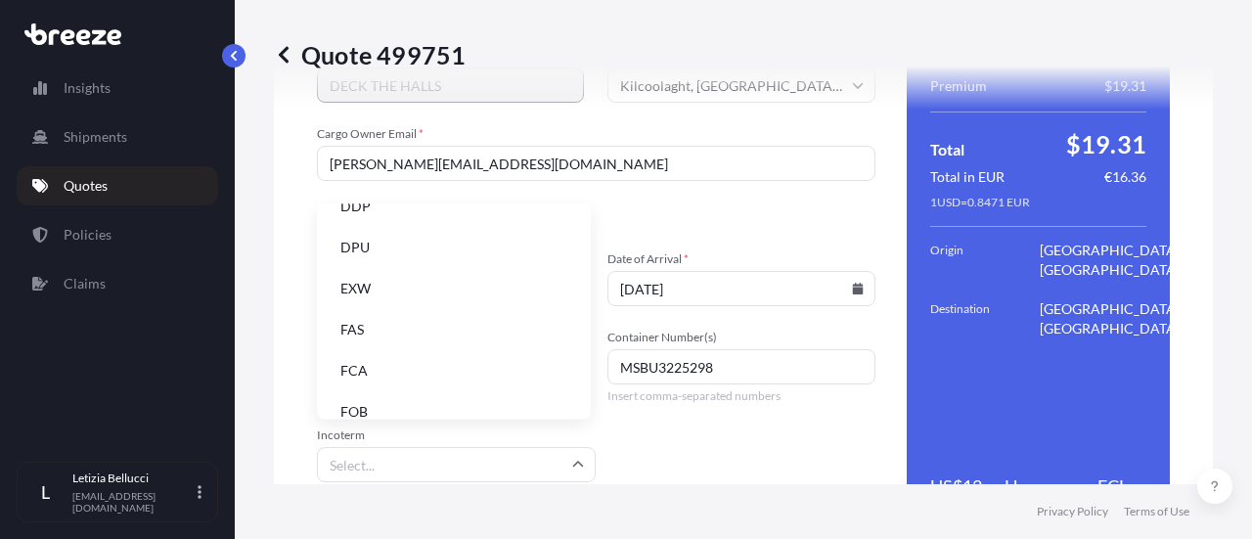
scroll to position [248, 0]
click at [411, 393] on li "FOB" at bounding box center [454, 392] width 258 height 37
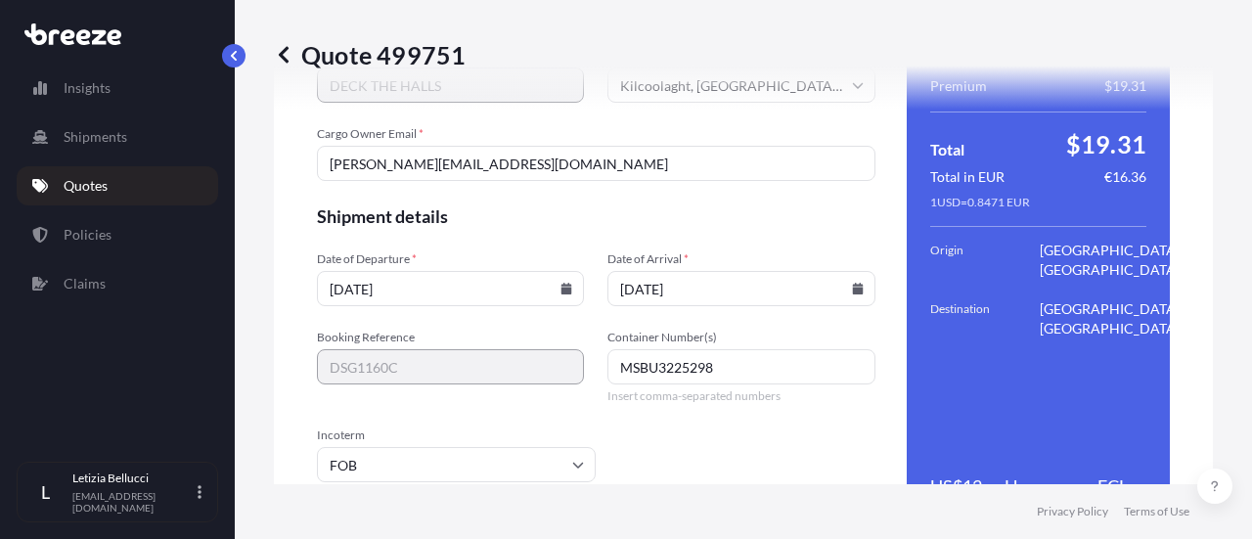
scroll to position [2799, 0]
